Goal: Information Seeking & Learning: Compare options

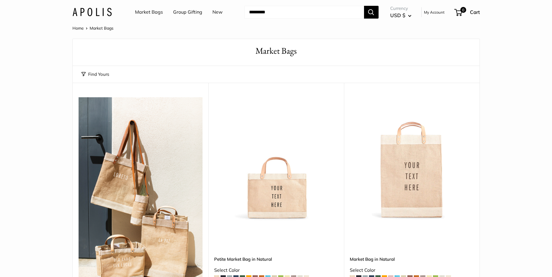
click at [146, 12] on link "Market Bags" at bounding box center [149, 12] width 28 height 9
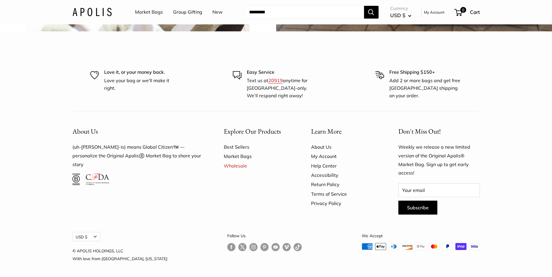
scroll to position [1763, 0]
click at [321, 152] on link "About Us" at bounding box center [344, 147] width 67 height 9
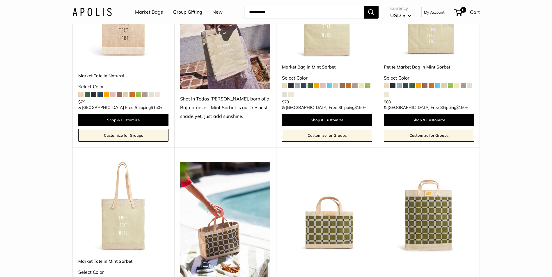
scroll to position [1230, 0]
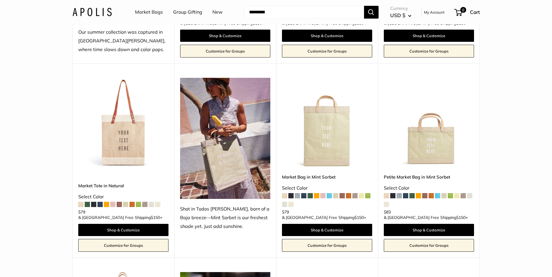
click at [439, 193] on span at bounding box center [437, 195] width 5 height 5
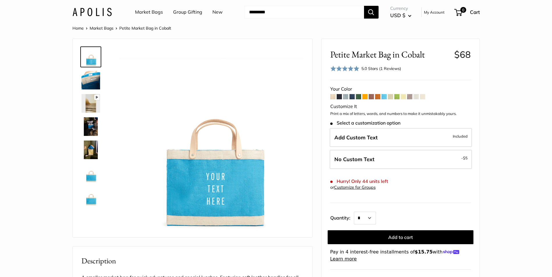
click at [377, 97] on span at bounding box center [377, 96] width 5 height 5
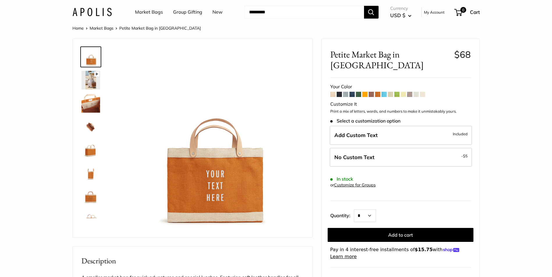
click at [365, 92] on span at bounding box center [364, 94] width 5 height 5
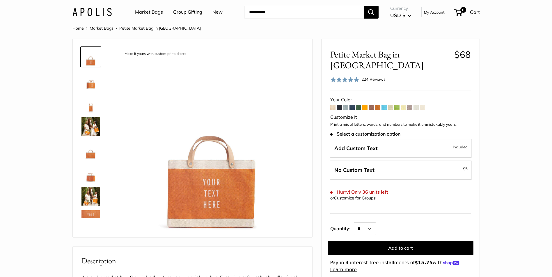
click at [351, 105] on span at bounding box center [351, 107] width 5 height 5
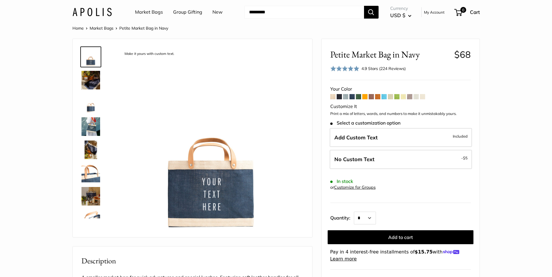
click at [340, 96] on span at bounding box center [339, 96] width 5 height 5
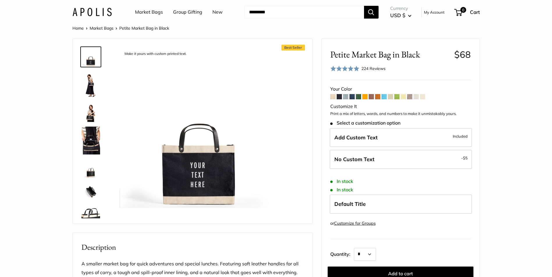
click at [345, 97] on span at bounding box center [345, 96] width 5 height 5
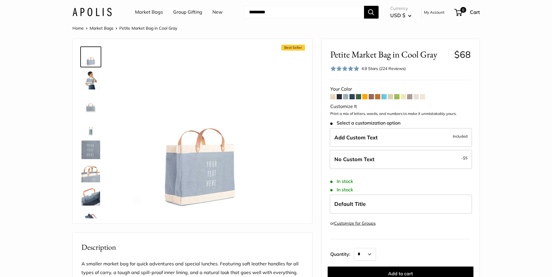
click at [333, 99] on span at bounding box center [332, 96] width 5 height 5
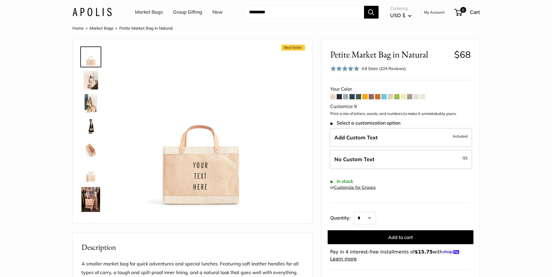
click at [410, 96] on span at bounding box center [409, 96] width 5 height 5
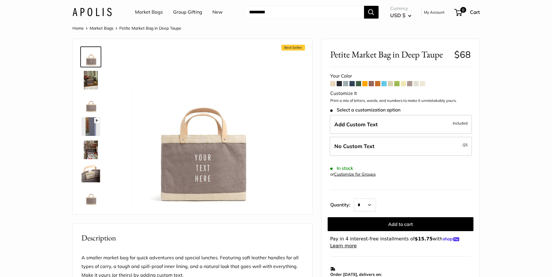
click at [404, 85] on span at bounding box center [403, 83] width 5 height 5
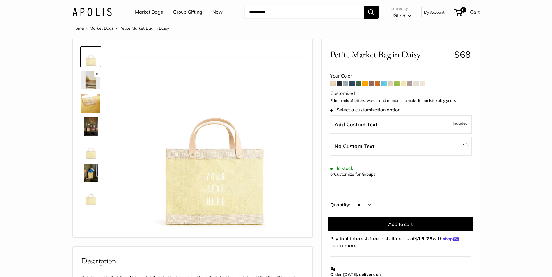
click at [389, 83] on span at bounding box center [390, 83] width 5 height 5
